Goal: Check status: Check status

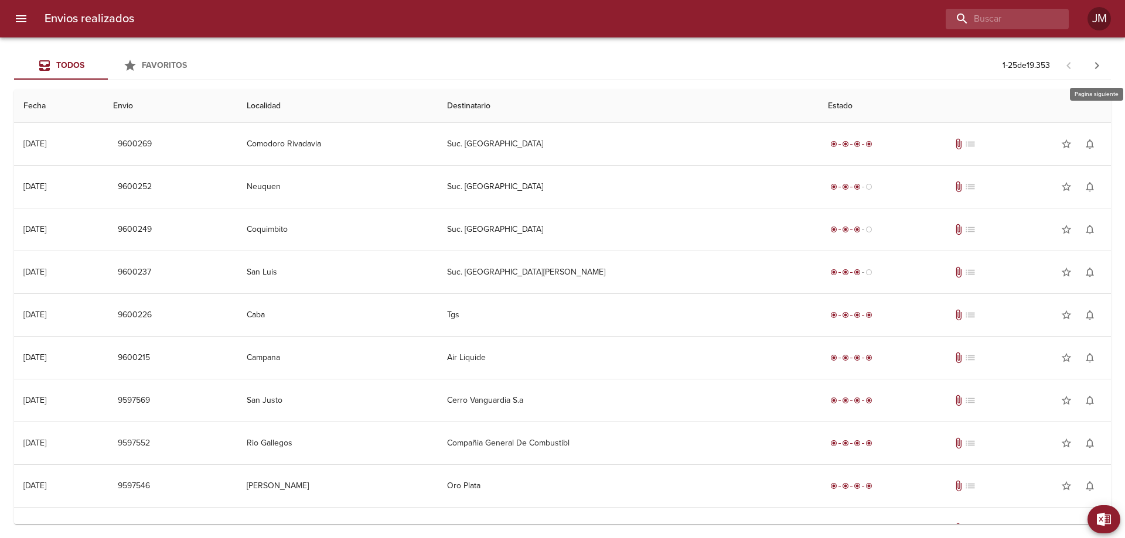
click at [1099, 63] on icon "button" at bounding box center [1097, 66] width 14 height 14
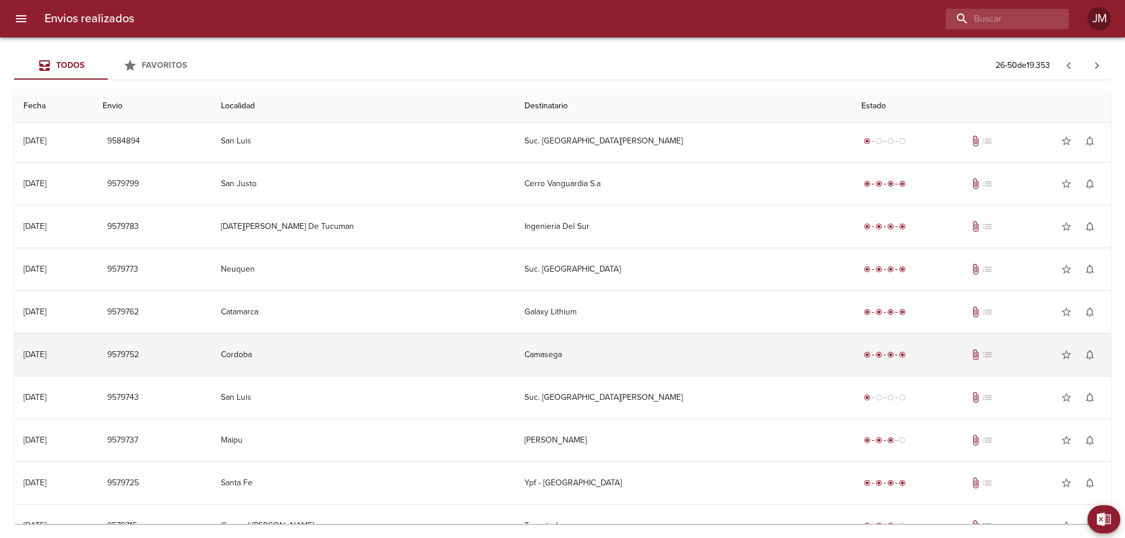
scroll to position [668, 0]
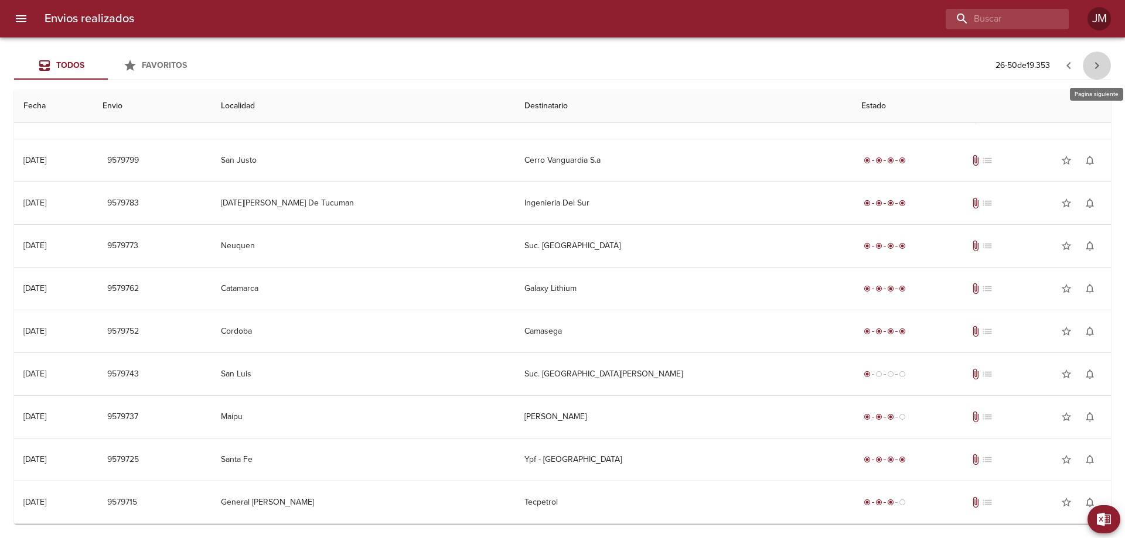
click at [1097, 68] on icon "button" at bounding box center [1097, 65] width 4 height 7
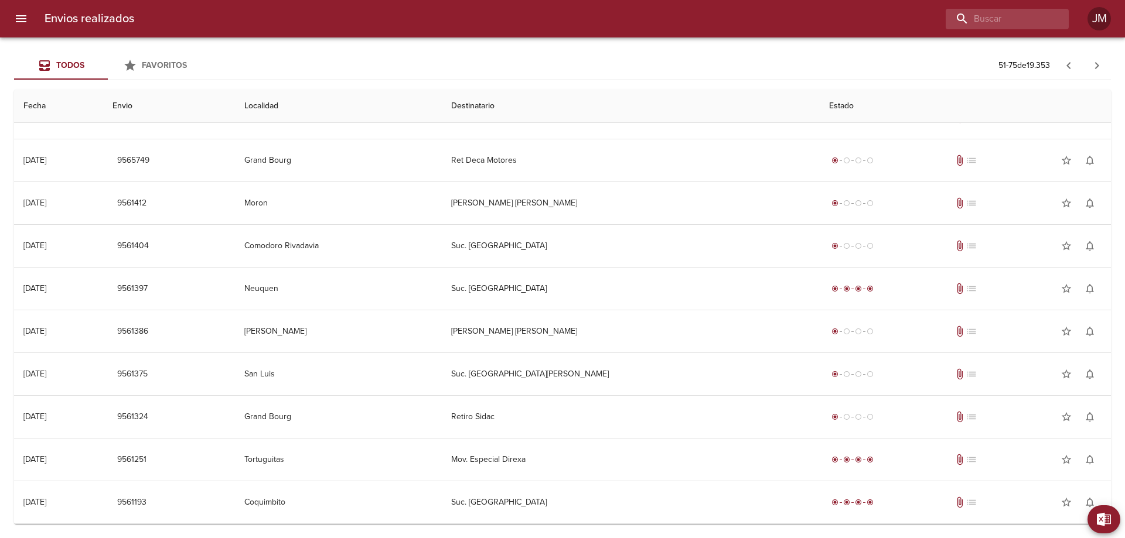
scroll to position [0, 0]
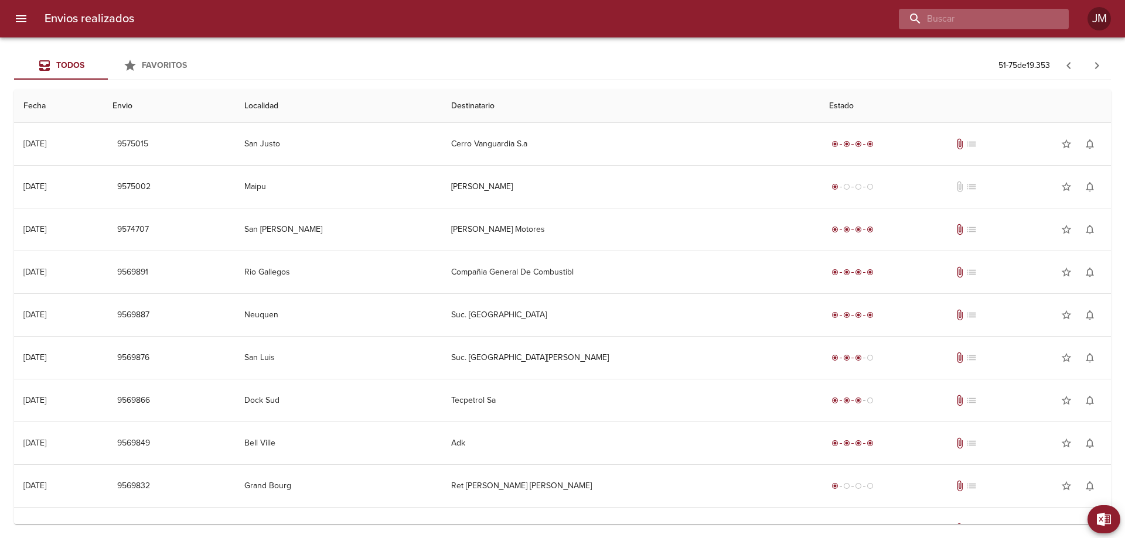
click at [996, 15] on input "buscar" at bounding box center [974, 19] width 150 height 21
type input "1458"
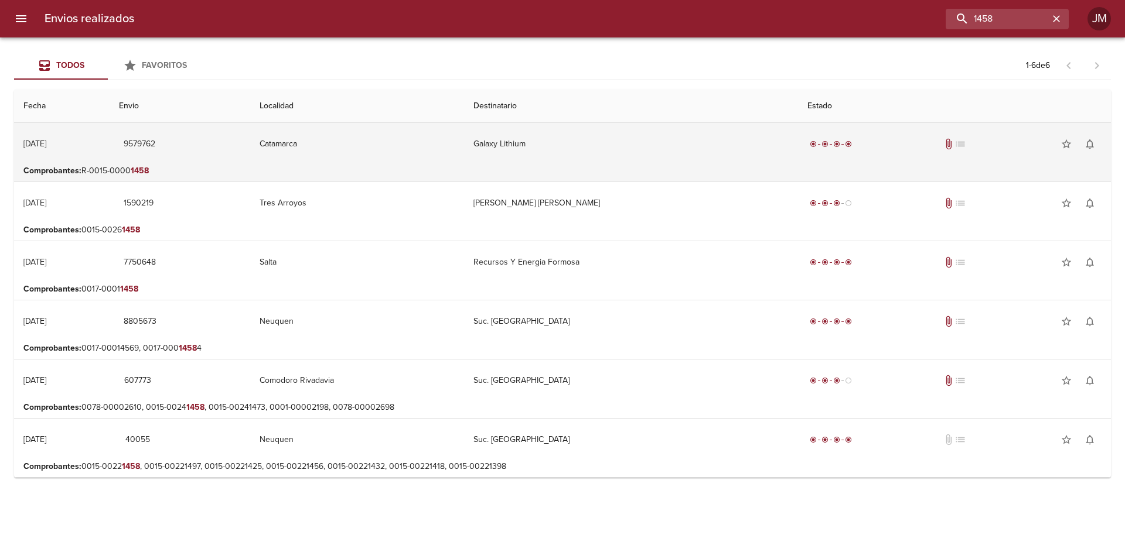
click at [943, 150] on div "radio_button_checked radio_button_checked radio_button_checked radio_button_che…" at bounding box center [954, 143] width 294 height 23
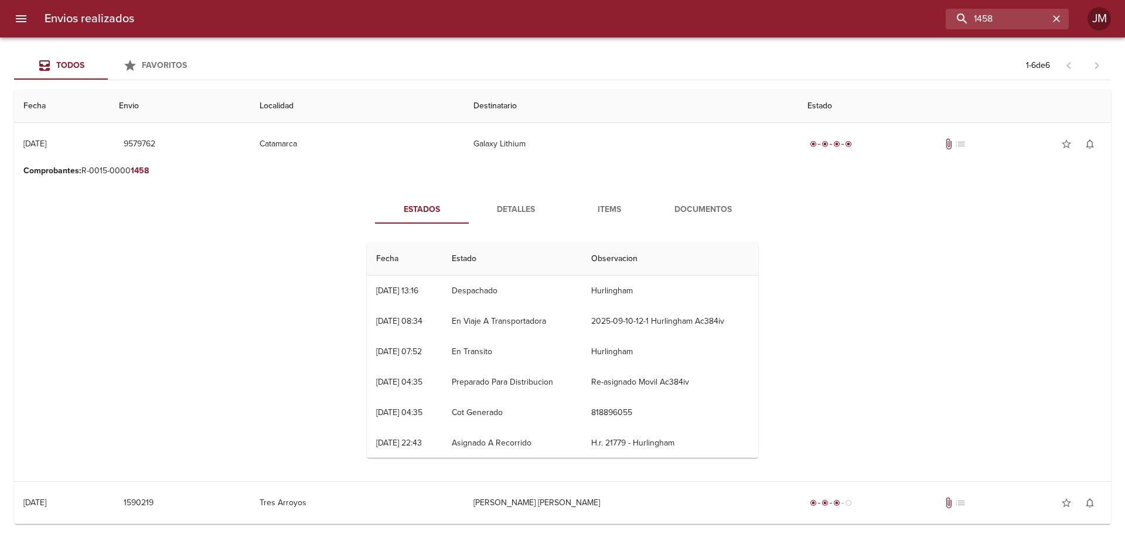
click at [720, 204] on span "Documentos" at bounding box center [703, 210] width 80 height 15
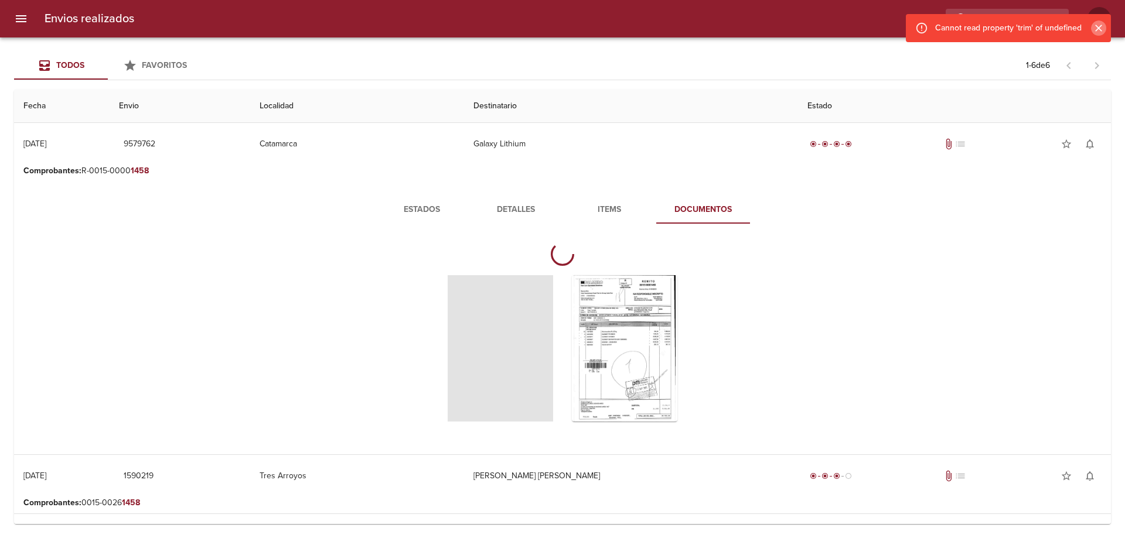
click at [1103, 29] on icon "Cerrar" at bounding box center [1099, 28] width 12 height 12
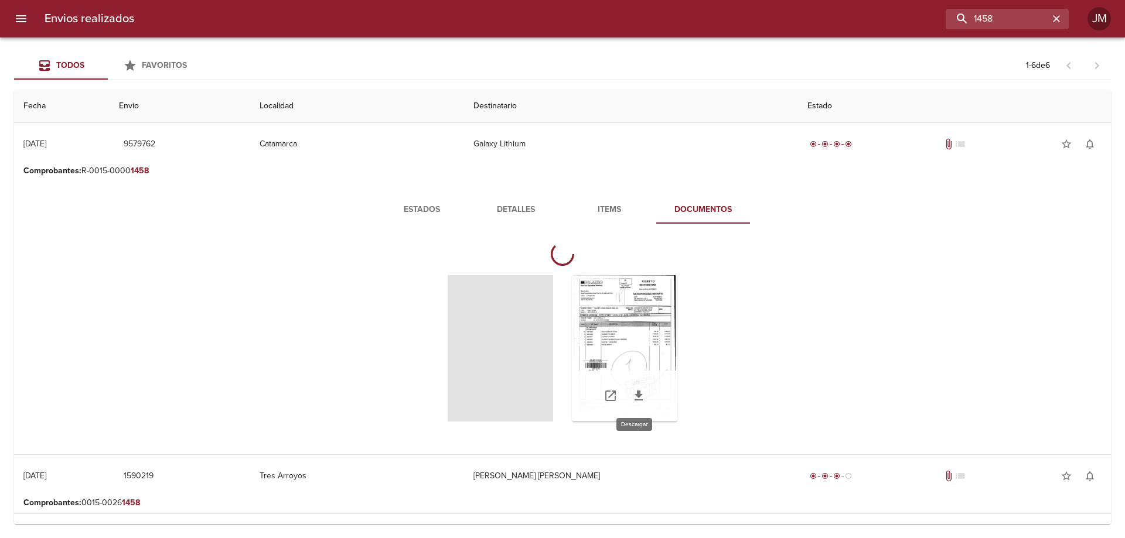
click at [636, 392] on icon "Tabla de envíos del cliente" at bounding box center [638, 396] width 8 height 10
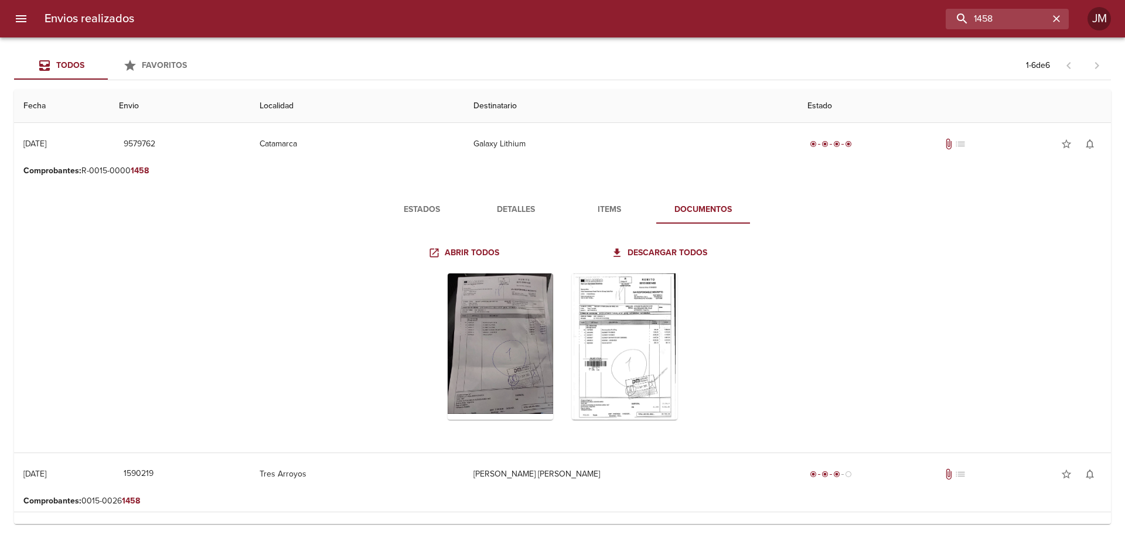
click at [989, 327] on div "Estados Detalles Items Documentos Abrir todos Descargar todos" at bounding box center [562, 317] width 1078 height 271
